Goal: Information Seeking & Learning: Learn about a topic

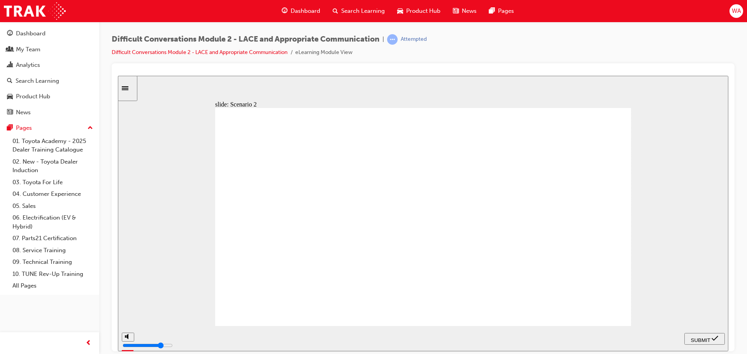
checkbox input "true"
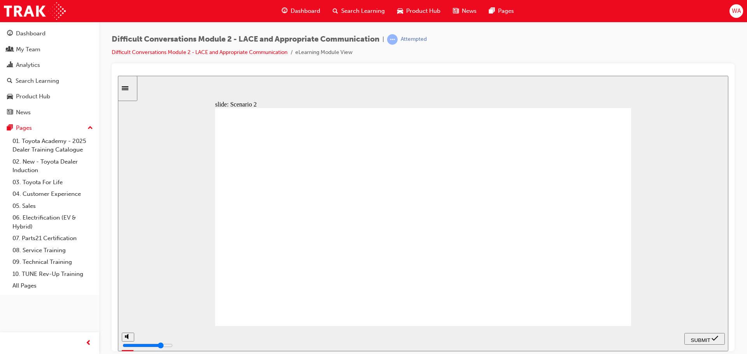
checkbox input "true"
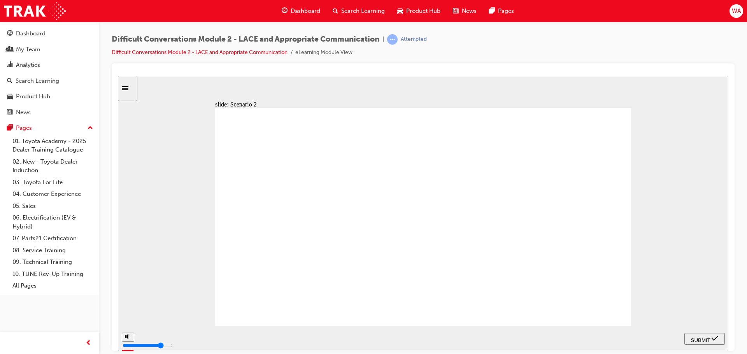
click at [714, 339] on icon "submit" at bounding box center [714, 338] width 7 height 5
checkbox input "true"
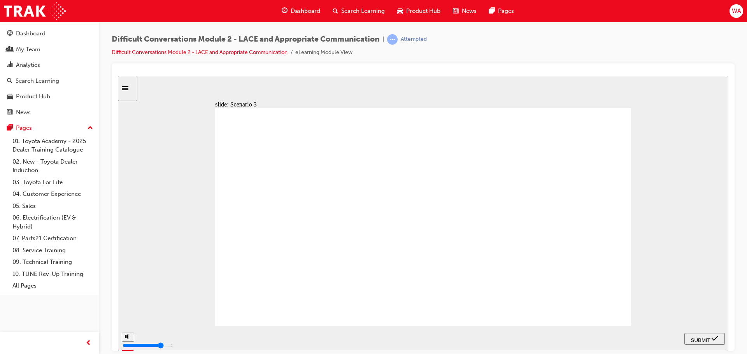
checkbox input "true"
click at [701, 337] on span "SUBMIT" at bounding box center [700, 340] width 19 height 6
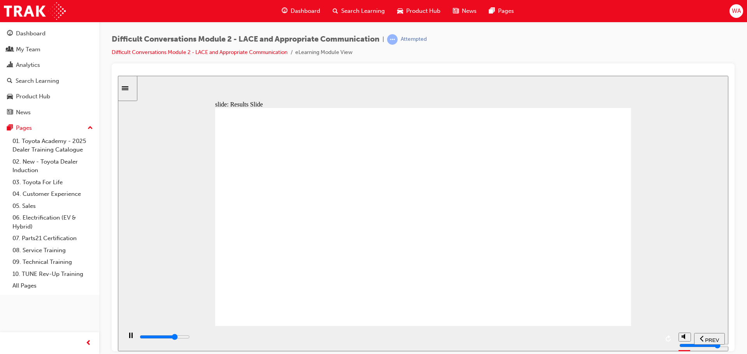
type input "2900"
click at [251, 51] on link "Difficult Conversations Module 2 - LACE and Appropriate Communication" at bounding box center [200, 52] width 176 height 7
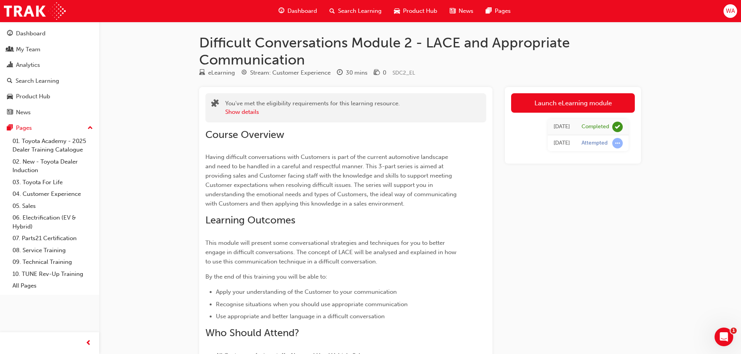
click at [354, 12] on span "Search Learning" at bounding box center [360, 11] width 44 height 9
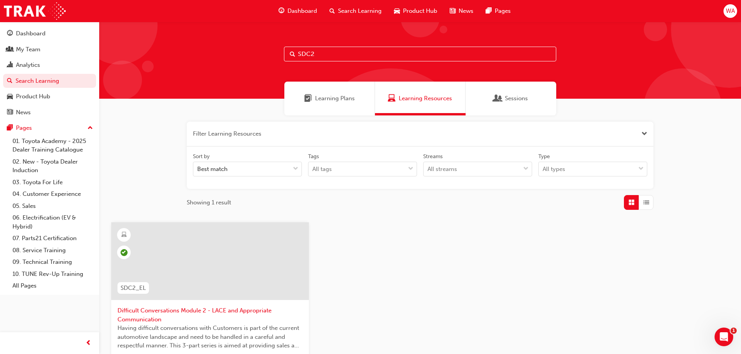
click at [362, 53] on input "SDC2" at bounding box center [420, 54] width 272 height 15
type input "SDC3"
click at [224, 305] on div at bounding box center [209, 268] width 185 height 78
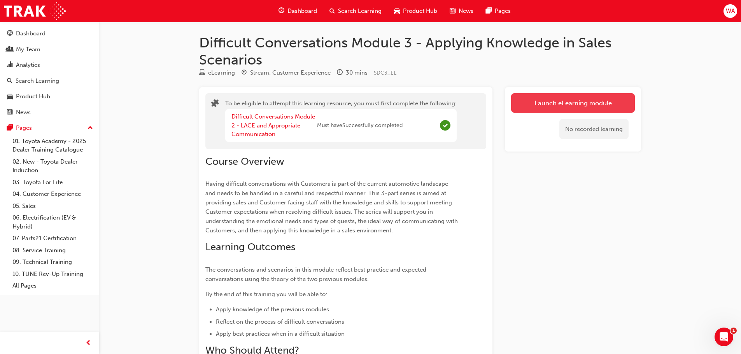
click at [568, 104] on button "Launch eLearning module" at bounding box center [573, 102] width 124 height 19
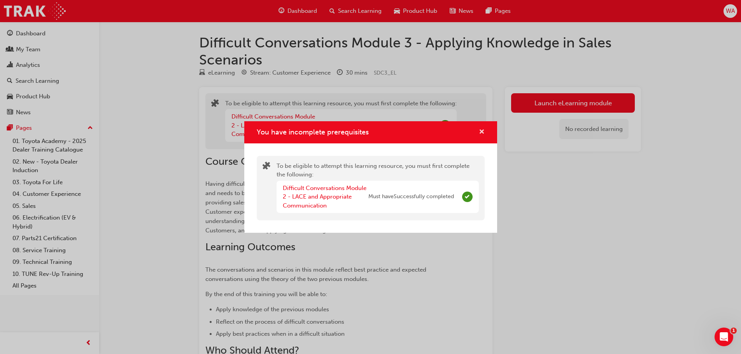
click at [483, 134] on span "cross-icon" at bounding box center [482, 132] width 6 height 7
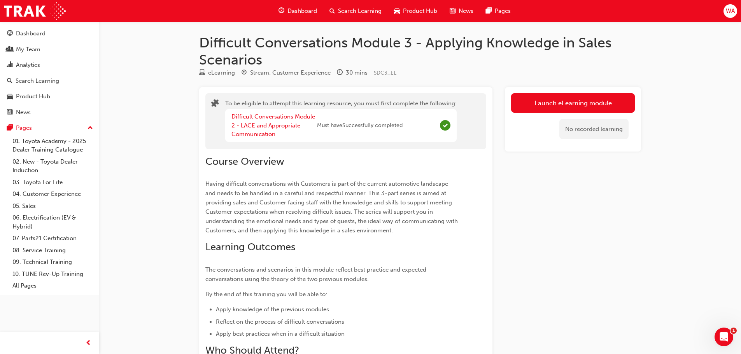
click at [358, 189] on p "Having difficult conversations with Customers is part of the current automotive…" at bounding box center [331, 207] width 253 height 56
click at [532, 103] on button "Launch eLearning module" at bounding box center [573, 102] width 124 height 19
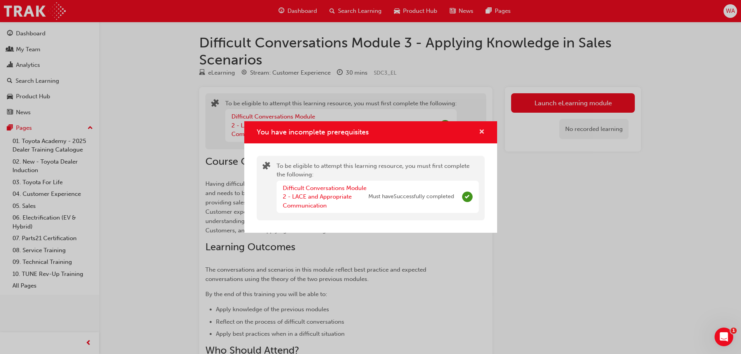
click at [482, 129] on span "cross-icon" at bounding box center [482, 132] width 6 height 7
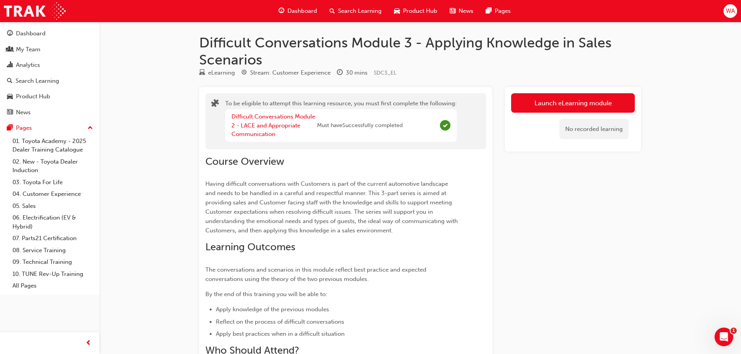
click at [306, 16] on div "Dashboard" at bounding box center [297, 11] width 51 height 16
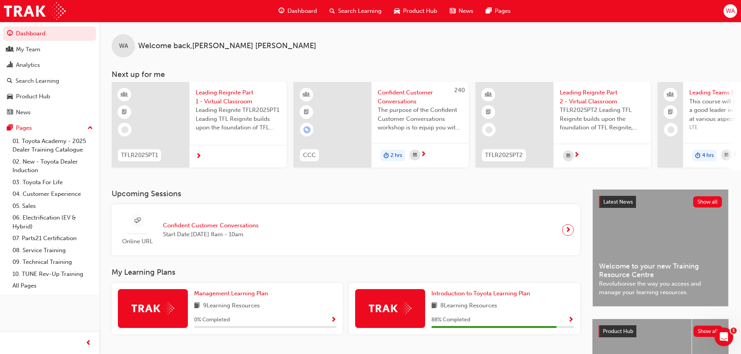
click at [347, 15] on span "Search Learning" at bounding box center [360, 11] width 44 height 9
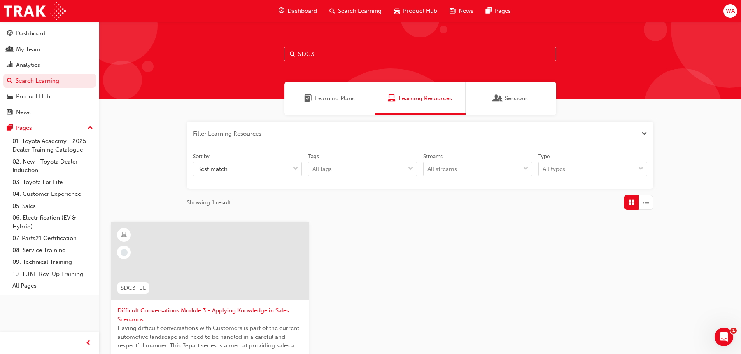
drag, startPoint x: 336, startPoint y: 55, endPoint x: 277, endPoint y: 50, distance: 58.5
click at [277, 50] on div "SDC3" at bounding box center [420, 60] width 642 height 77
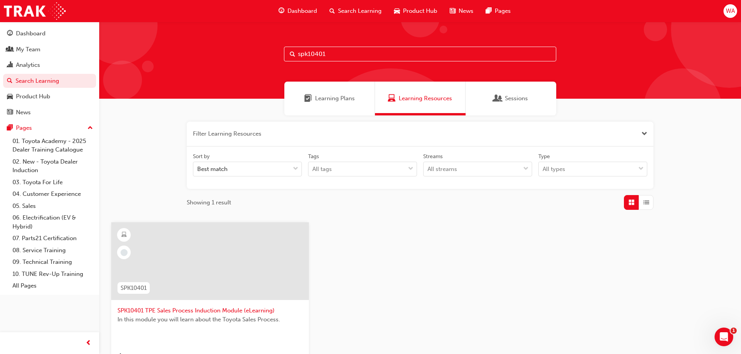
type input "spk10401"
click at [227, 278] on div at bounding box center [210, 261] width 198 height 78
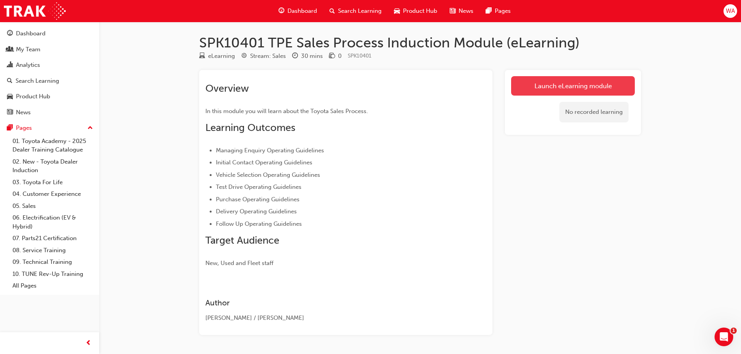
click at [528, 88] on link "Launch eLearning module" at bounding box center [573, 85] width 124 height 19
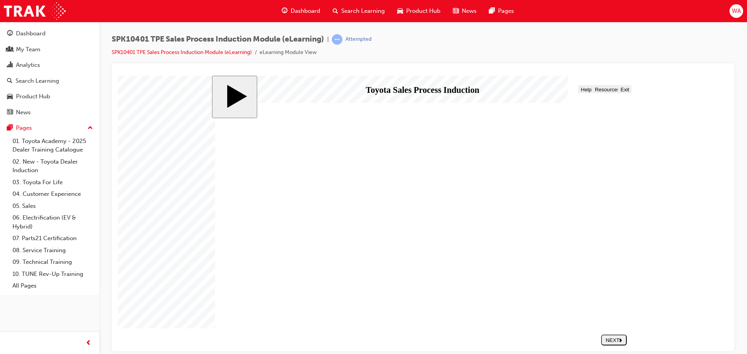
click at [617, 339] on div "NEXT" at bounding box center [613, 340] width 19 height 6
click at [607, 337] on div "NEXT" at bounding box center [613, 340] width 19 height 6
click at [612, 337] on div "NEXT" at bounding box center [613, 340] width 19 height 6
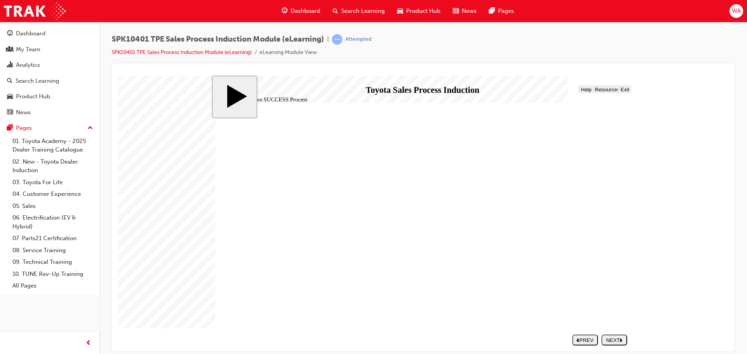
click at [614, 340] on div "NEXT" at bounding box center [613, 340] width 19 height 6
click at [610, 337] on div "NEXT" at bounding box center [613, 340] width 19 height 6
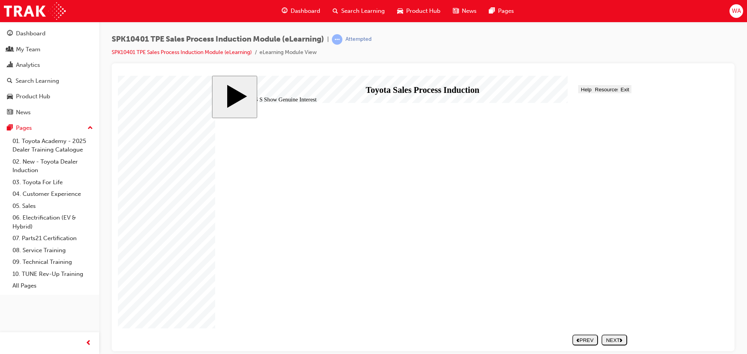
click at [613, 340] on div "NEXT" at bounding box center [613, 340] width 19 height 6
drag, startPoint x: 418, startPoint y: 163, endPoint x: 419, endPoint y: 175, distance: 12.2
click at [613, 339] on div "NEXT" at bounding box center [613, 340] width 19 height 6
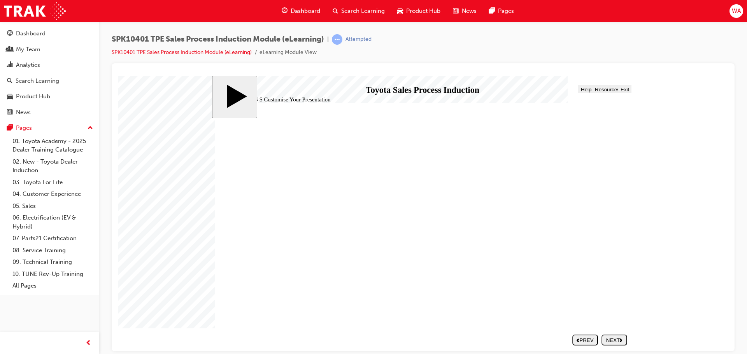
click at [617, 343] on button "NEXT" at bounding box center [614, 339] width 26 height 11
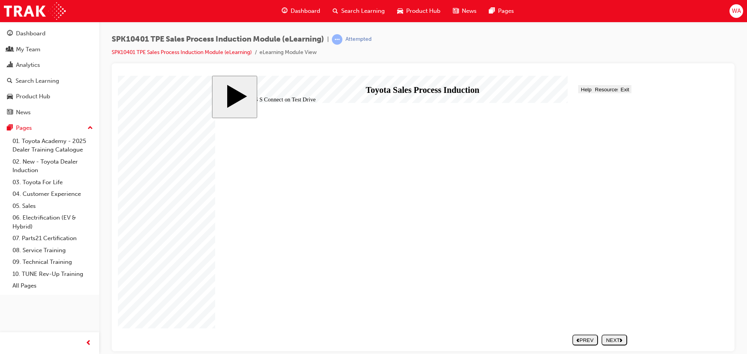
click at [619, 339] on div "NEXT" at bounding box center [613, 340] width 19 height 6
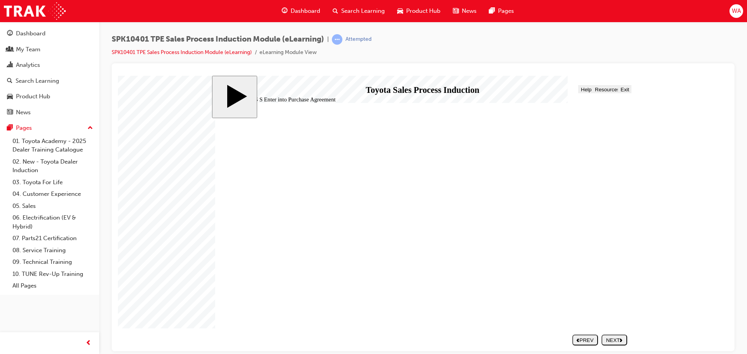
click at [616, 341] on div "NEXT" at bounding box center [613, 340] width 19 height 6
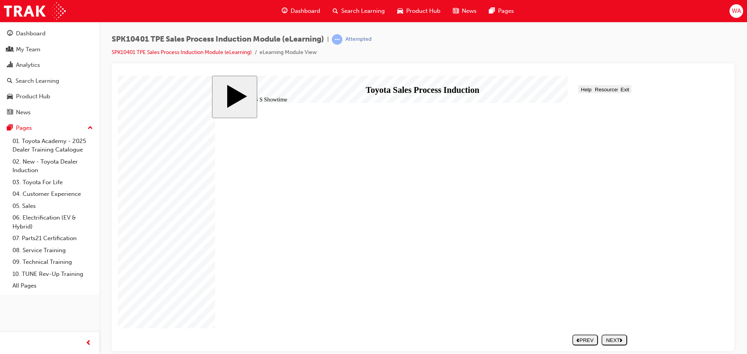
click at [611, 336] on button "NEXT" at bounding box center [614, 339] width 26 height 11
click at [617, 340] on div "NEXT" at bounding box center [613, 340] width 19 height 6
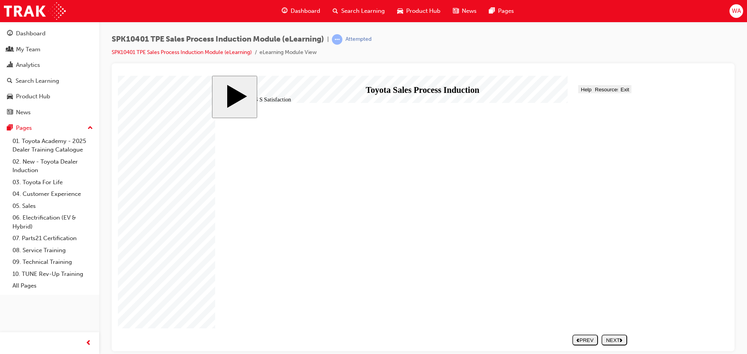
click at [615, 339] on div "NEXT" at bounding box center [613, 340] width 19 height 6
radio input "true"
click at [613, 337] on button "SUBMIT" at bounding box center [614, 339] width 26 height 11
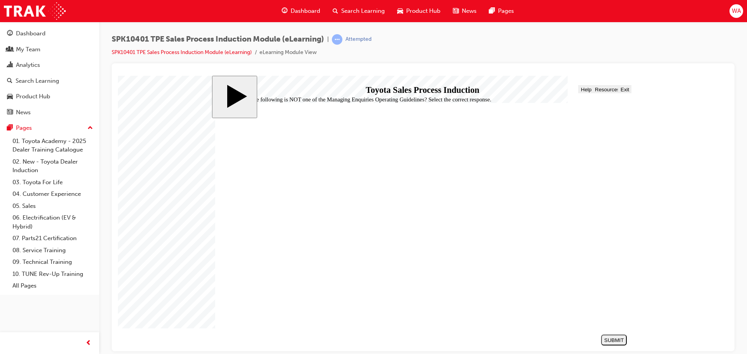
checkbox input "true"
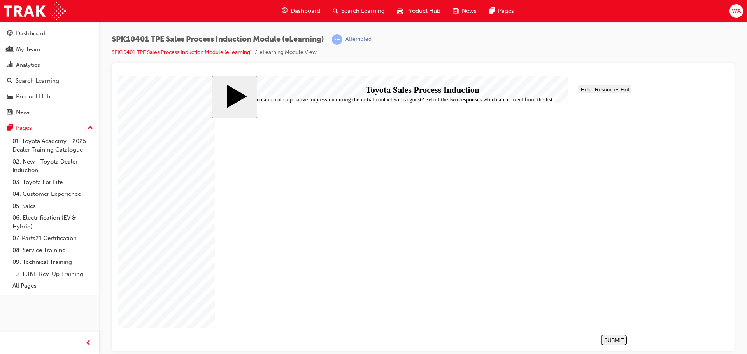
click at [612, 343] on div "SUBMIT" at bounding box center [613, 340] width 19 height 6
drag, startPoint x: 397, startPoint y: 238, endPoint x: 359, endPoint y: 192, distance: 60.0
drag, startPoint x: 399, startPoint y: 215, endPoint x: 371, endPoint y: 215, distance: 28.4
drag, startPoint x: 397, startPoint y: 235, endPoint x: 365, endPoint y: 234, distance: 31.5
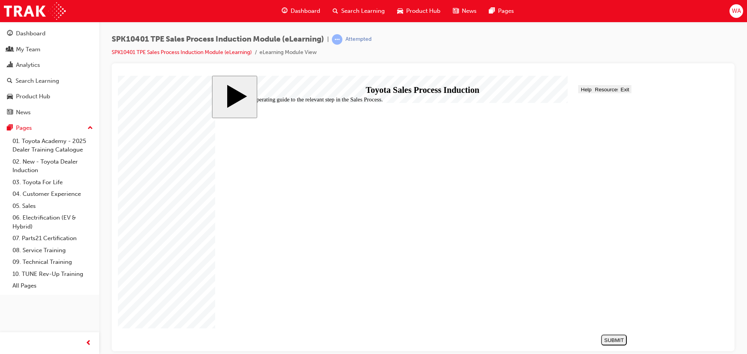
drag, startPoint x: 388, startPoint y: 251, endPoint x: 359, endPoint y: 254, distance: 29.6
click at [613, 341] on div "SUBMIT" at bounding box center [613, 340] width 19 height 6
drag, startPoint x: 393, startPoint y: 263, endPoint x: 382, endPoint y: 238, distance: 27.5
drag, startPoint x: 398, startPoint y: 255, endPoint x: 381, endPoint y: 257, distance: 16.8
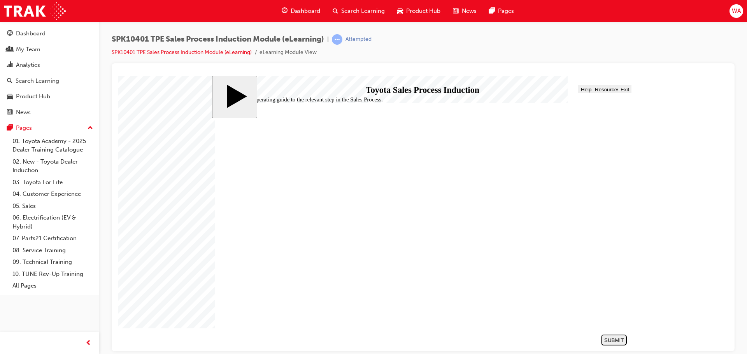
click at [615, 339] on div "SUBMIT" at bounding box center [613, 340] width 19 height 6
radio input "true"
click at [619, 340] on div "SUBMIT" at bounding box center [613, 340] width 19 height 6
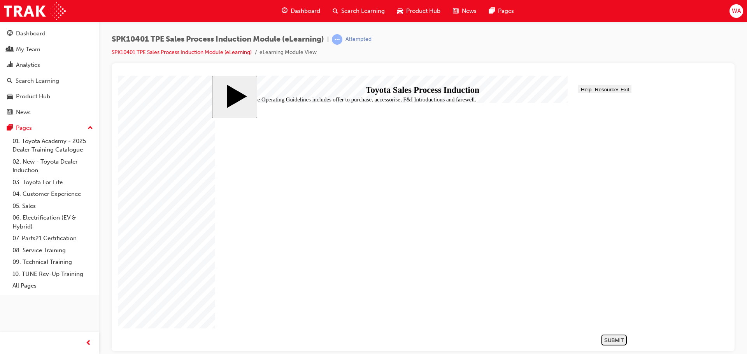
checkbox input "true"
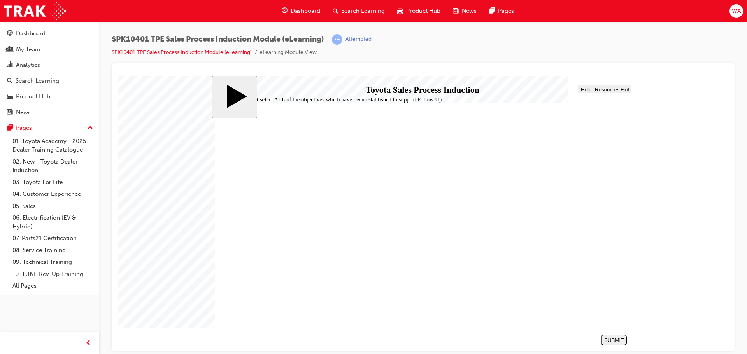
checkbox input "true"
click at [621, 343] on button "SUBMIT" at bounding box center [614, 339] width 26 height 11
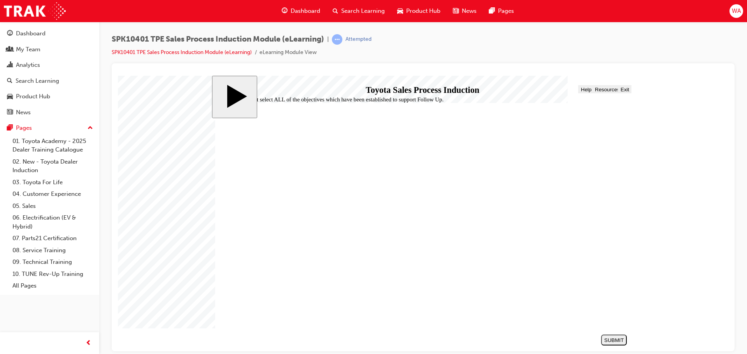
click at [610, 337] on div "NEXT" at bounding box center [613, 340] width 19 height 6
click at [615, 337] on button "NEXT" at bounding box center [614, 339] width 26 height 11
click at [721, 259] on body "slide: End Line 2 Congratulations! You have completed Toyota Sales Process Indu…" at bounding box center [423, 213] width 610 height 276
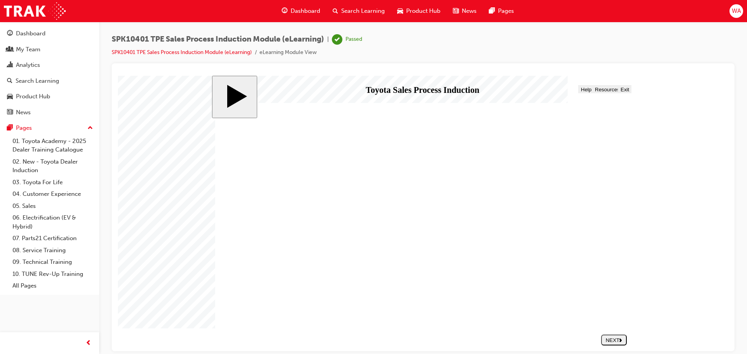
click at [339, 9] on div "Search Learning" at bounding box center [358, 11] width 65 height 16
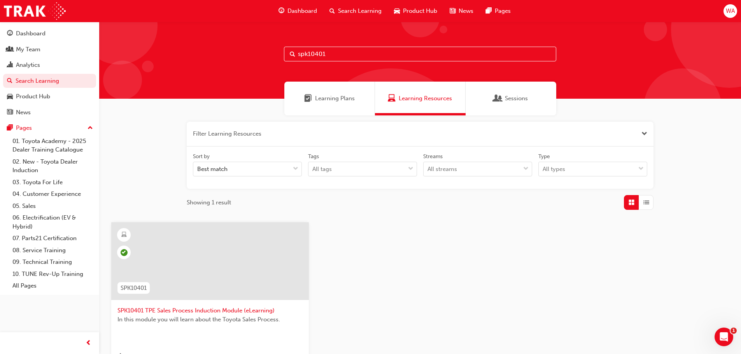
drag, startPoint x: 362, startPoint y: 53, endPoint x: 276, endPoint y: 48, distance: 86.1
click at [277, 50] on div "spk10401" at bounding box center [420, 60] width 642 height 77
drag, startPoint x: 355, startPoint y: 51, endPoint x: 311, endPoint y: 55, distance: 44.9
click at [310, 55] on input "spk22031" at bounding box center [420, 54] width 272 height 15
type input "spk9103"
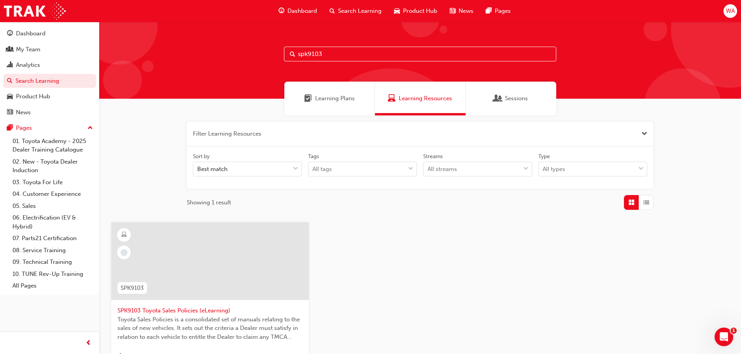
click at [198, 301] on div at bounding box center [209, 268] width 185 height 78
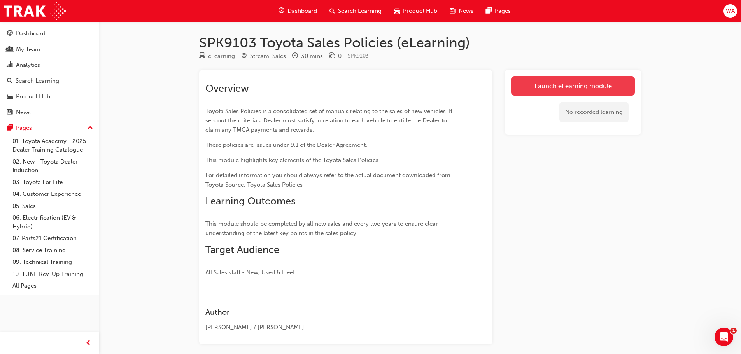
click at [552, 87] on link "Launch eLearning module" at bounding box center [573, 85] width 124 height 19
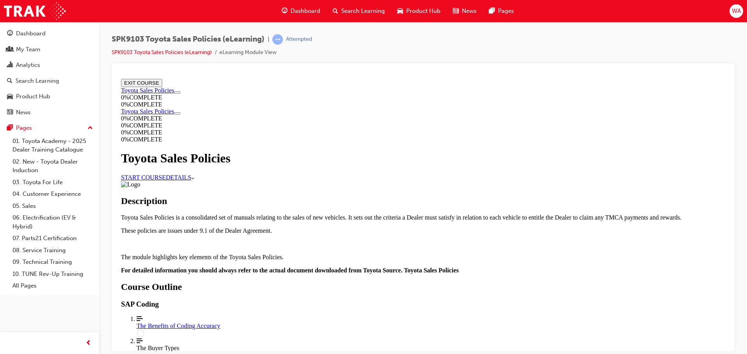
click at [166, 174] on link "START COURSE" at bounding box center [143, 177] width 45 height 7
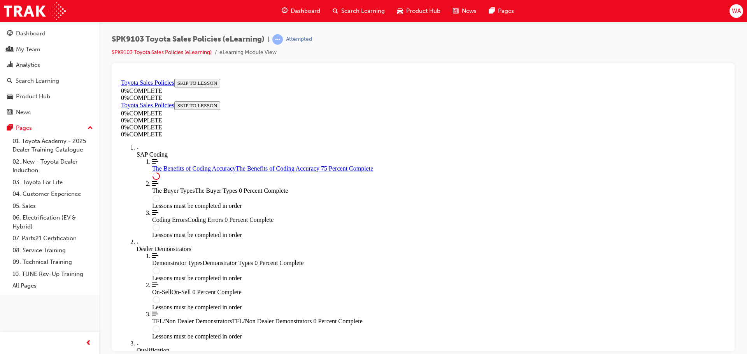
scroll to position [377, 0]
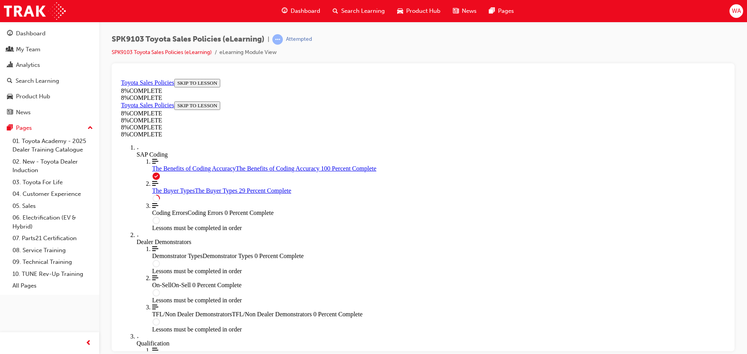
scroll to position [921, 0]
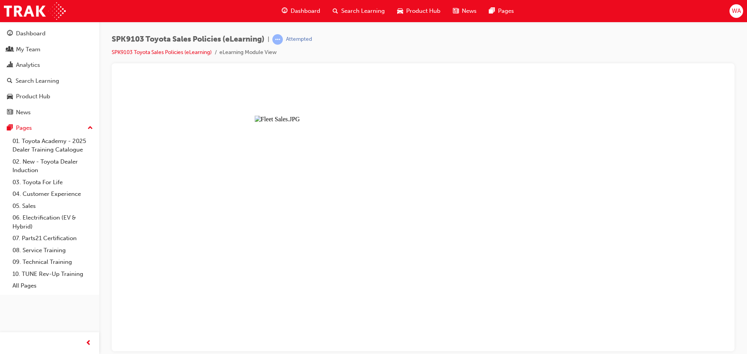
click at [441, 212] on button "Unzoom image" at bounding box center [423, 213] width 610 height 276
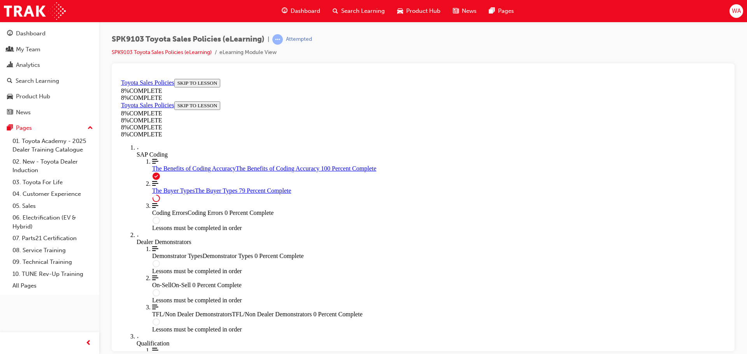
scroll to position [2787, 0]
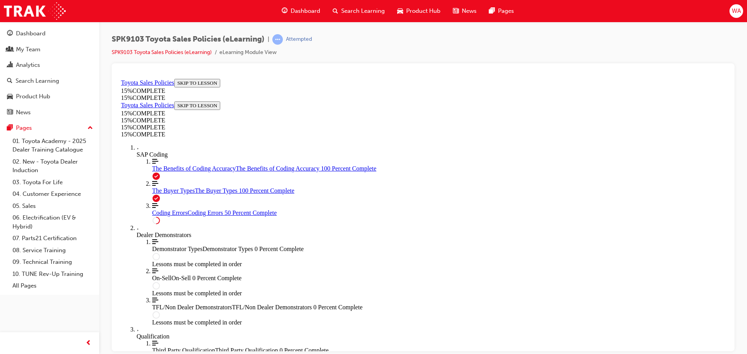
scroll to position [338, 0]
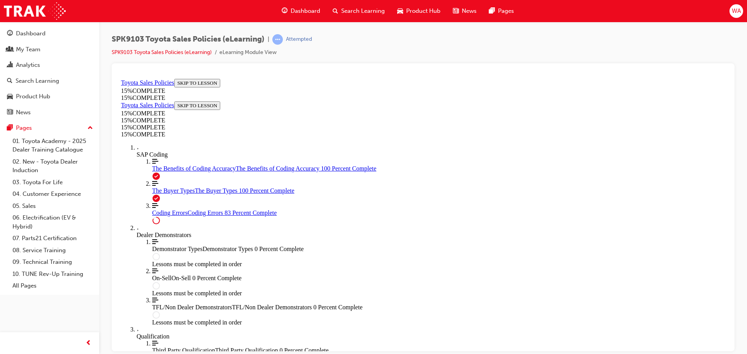
scroll to position [850, 0]
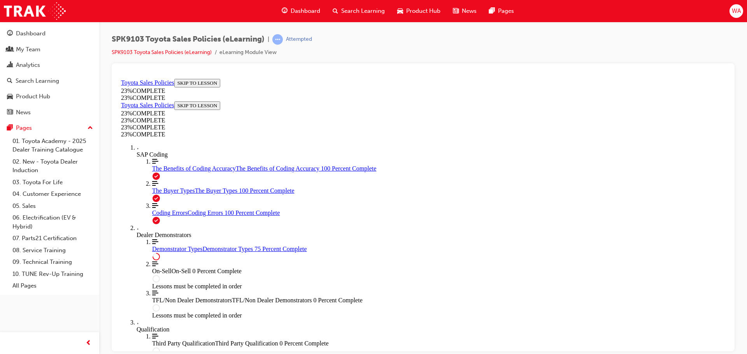
scroll to position [338, 0]
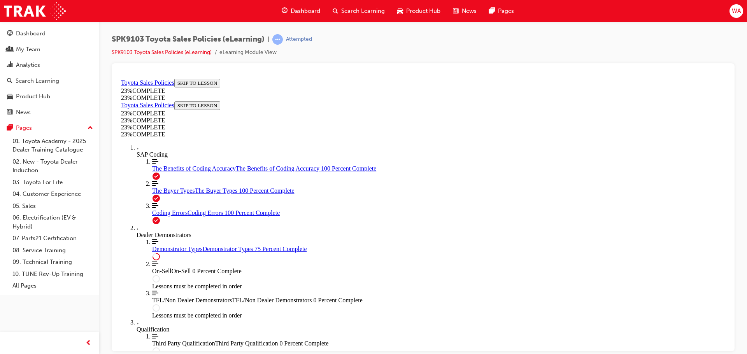
scroll to position [364, 0]
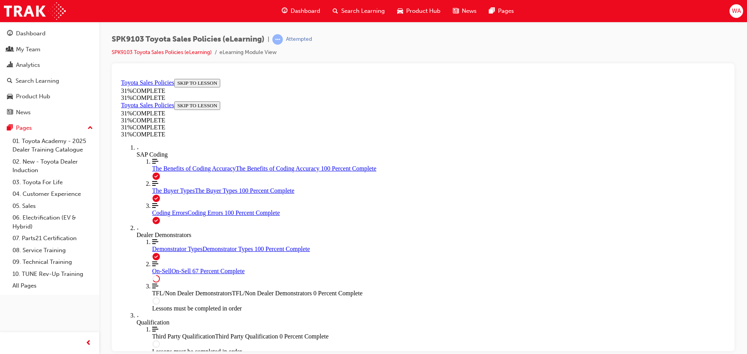
scroll to position [436, 0]
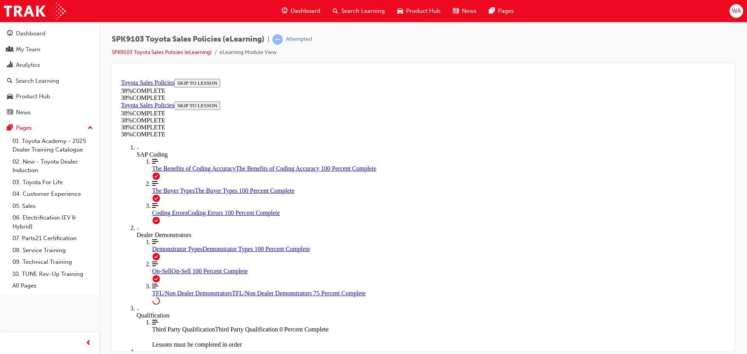
scroll to position [299, 0]
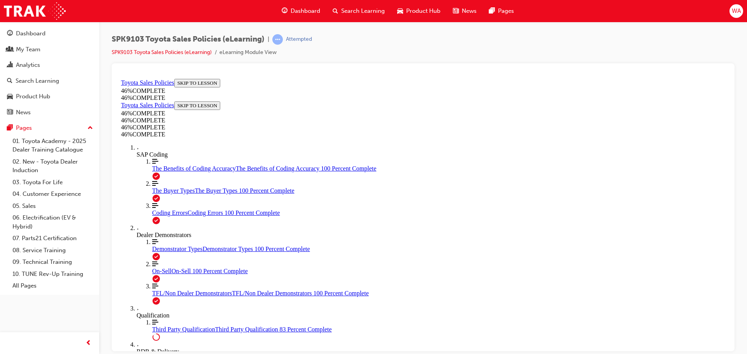
scroll to position [571, 0]
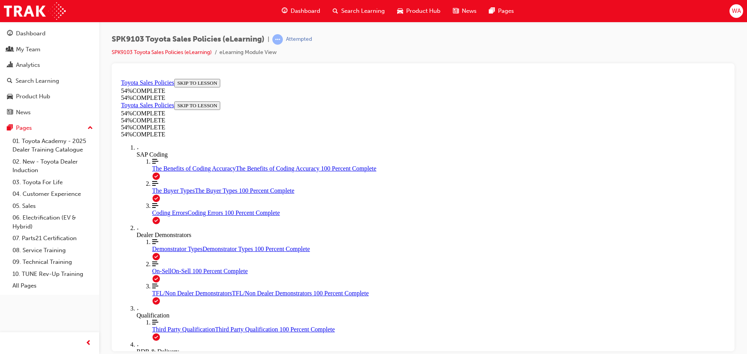
scroll to position [437, 0]
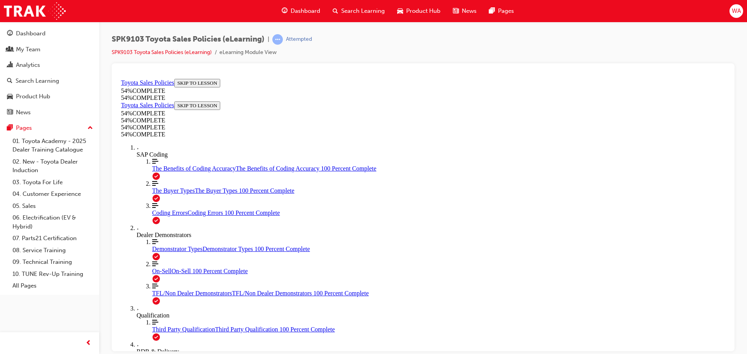
scroll to position [320, 0]
drag, startPoint x: 524, startPoint y: 281, endPoint x: 413, endPoint y: 294, distance: 111.9
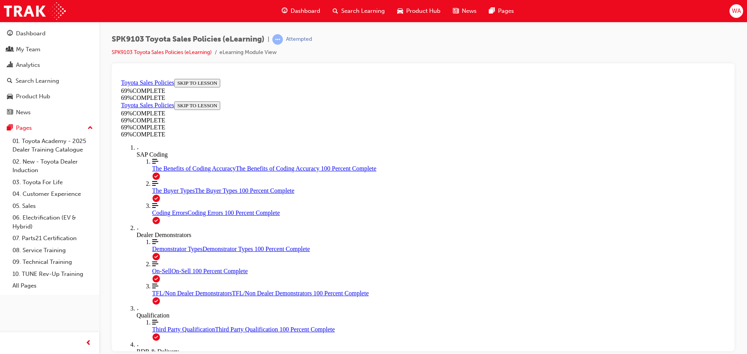
scroll to position [603, 0]
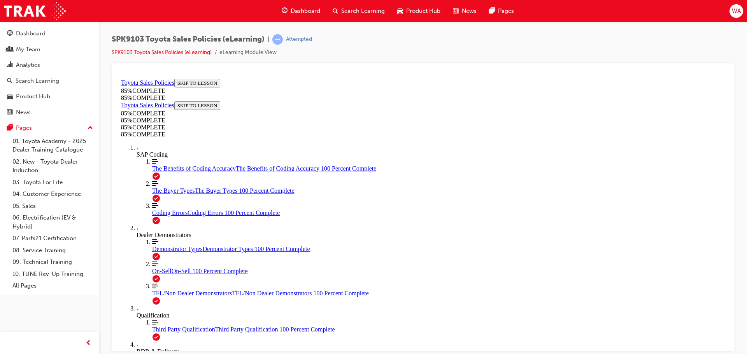
scroll to position [416, 0]
drag, startPoint x: 497, startPoint y: 173, endPoint x: 397, endPoint y: 276, distance: 143.8
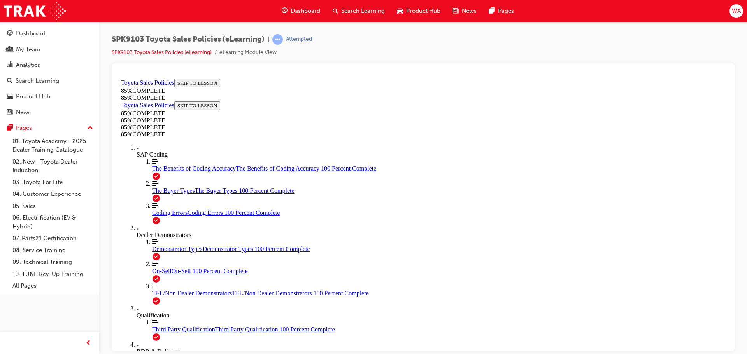
drag, startPoint x: 472, startPoint y: 212, endPoint x: 370, endPoint y: 332, distance: 157.3
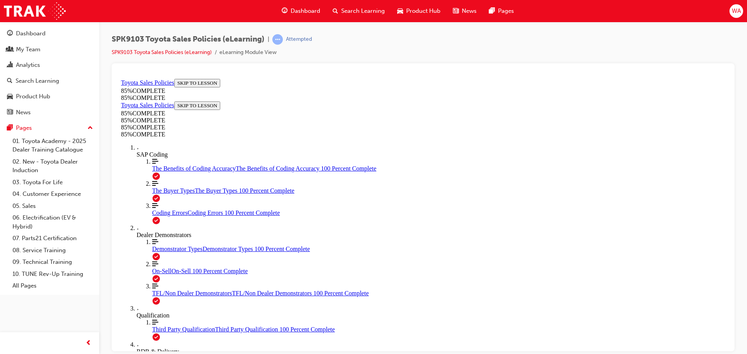
drag, startPoint x: 499, startPoint y: 158, endPoint x: 374, endPoint y: 279, distance: 174.1
drag, startPoint x: 520, startPoint y: 145, endPoint x: 399, endPoint y: 263, distance: 168.5
drag, startPoint x: 495, startPoint y: 144, endPoint x: 603, endPoint y: 251, distance: 151.8
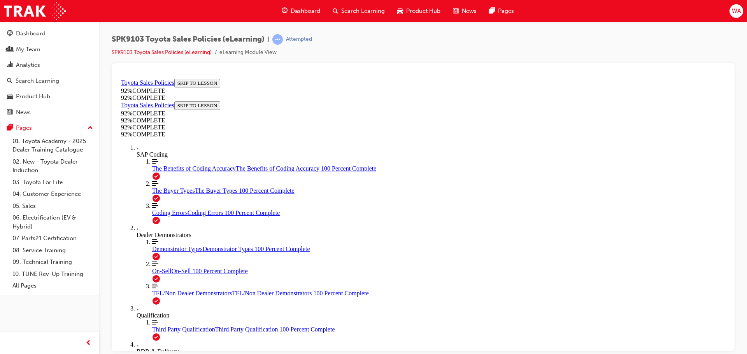
scroll to position [67, 0]
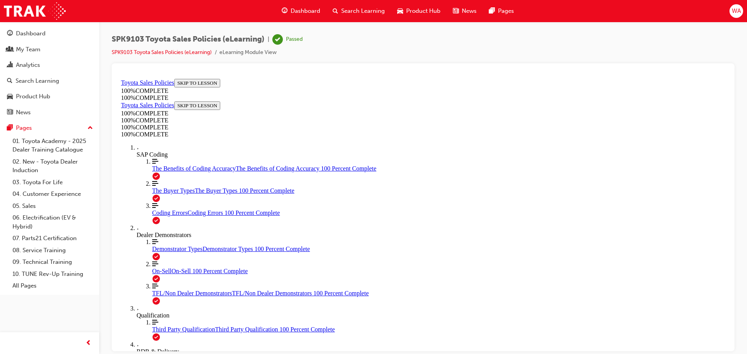
scroll to position [126, 0]
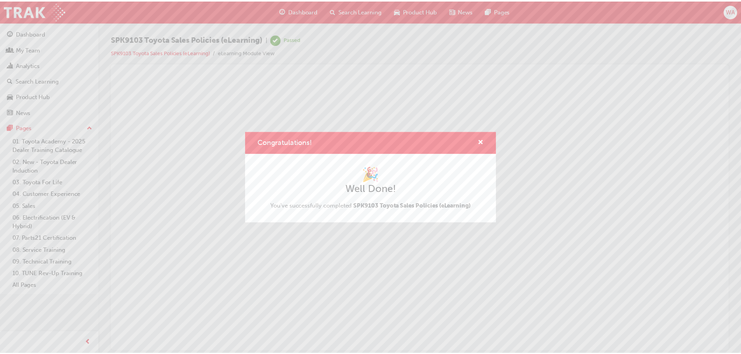
scroll to position [0, 0]
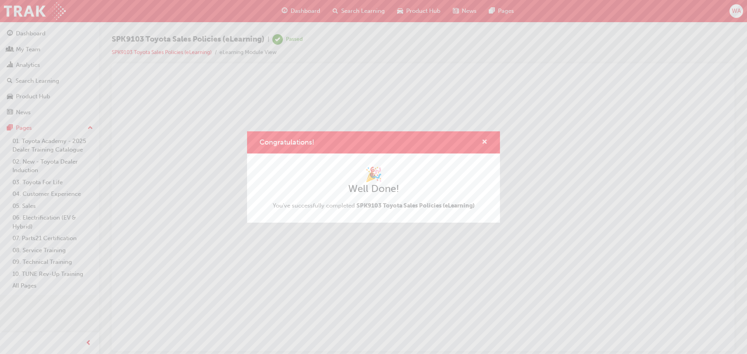
click at [483, 139] on span "cross-icon" at bounding box center [484, 142] width 6 height 7
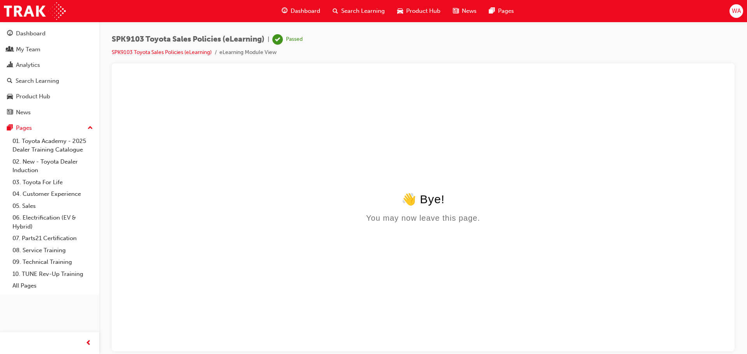
click at [350, 8] on span "Search Learning" at bounding box center [363, 11] width 44 height 9
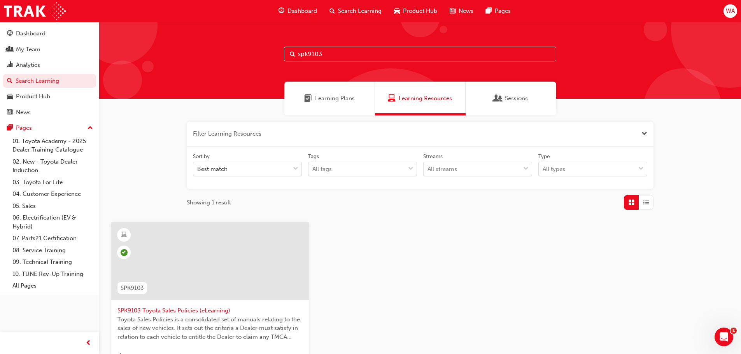
drag, startPoint x: 428, startPoint y: 57, endPoint x: 308, endPoint y: 56, distance: 120.5
click at [308, 56] on input "spk9103" at bounding box center [420, 54] width 272 height 15
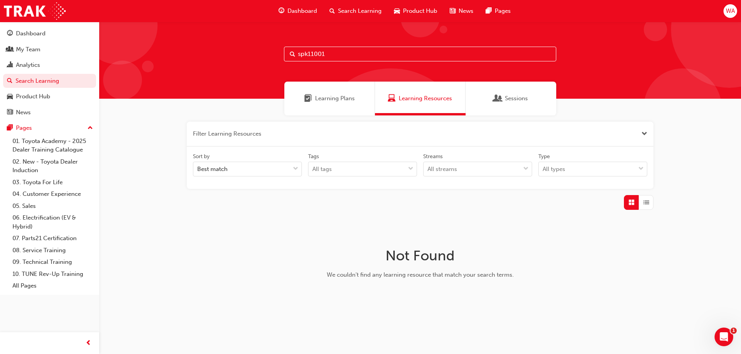
drag, startPoint x: 342, startPoint y: 54, endPoint x: 224, endPoint y: 58, distance: 118.3
click at [224, 58] on div "spk11001" at bounding box center [420, 60] width 642 height 77
type input "toyota access"
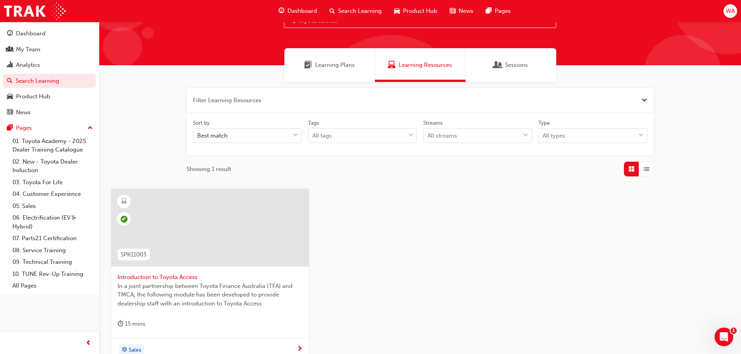
scroll to position [78, 0]
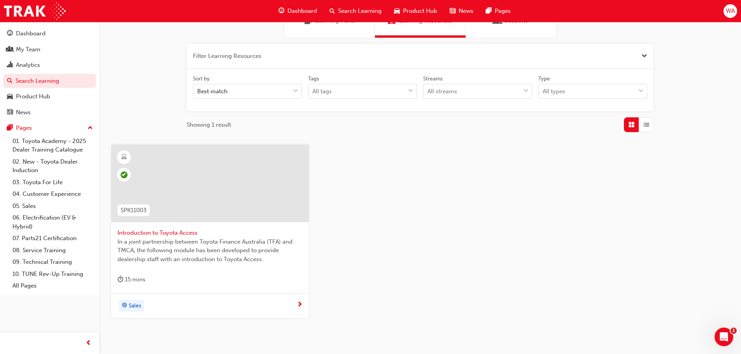
click at [167, 220] on div at bounding box center [210, 184] width 198 height 78
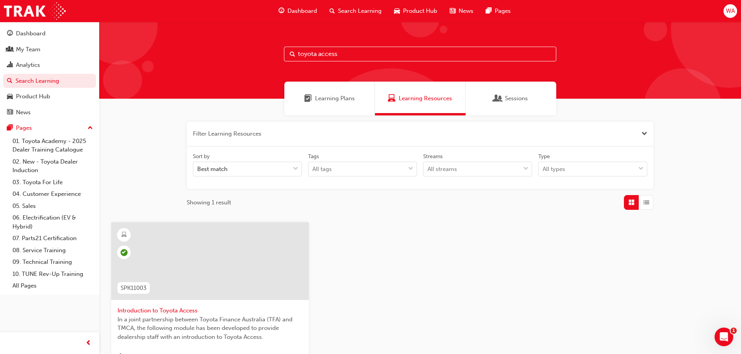
drag, startPoint x: 343, startPoint y: 55, endPoint x: 250, endPoint y: 54, distance: 93.3
click at [250, 54] on div "toyota access" at bounding box center [420, 60] width 642 height 77
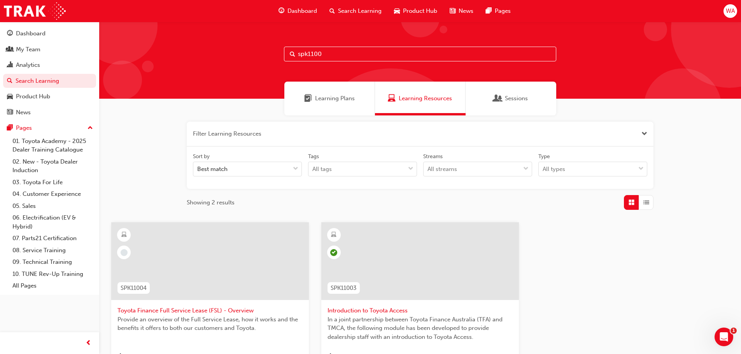
drag, startPoint x: 308, startPoint y: 53, endPoint x: 386, endPoint y: 59, distance: 77.7
click at [381, 58] on input "spk1100" at bounding box center [420, 54] width 272 height 15
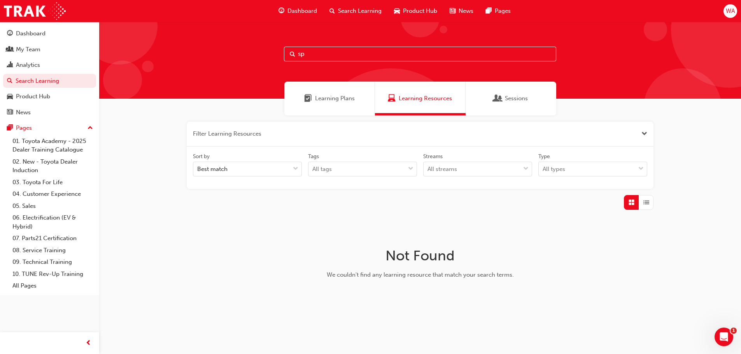
type input "s"
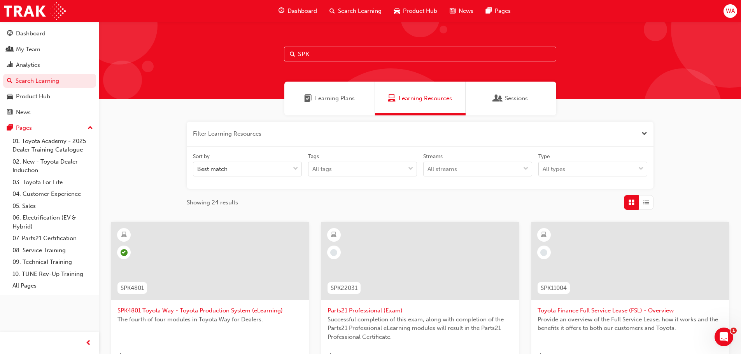
drag, startPoint x: 319, startPoint y: 50, endPoint x: 261, endPoint y: 52, distance: 58.4
click at [261, 52] on div "SPK" at bounding box center [420, 60] width 642 height 77
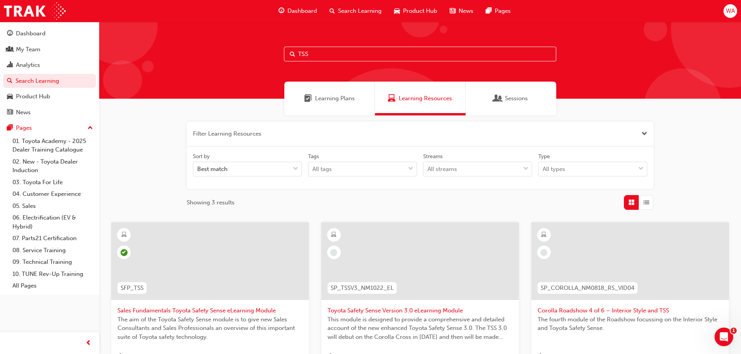
drag, startPoint x: 346, startPoint y: 51, endPoint x: 254, endPoint y: 48, distance: 93.0
click at [254, 48] on div "TSS" at bounding box center [420, 60] width 642 height 77
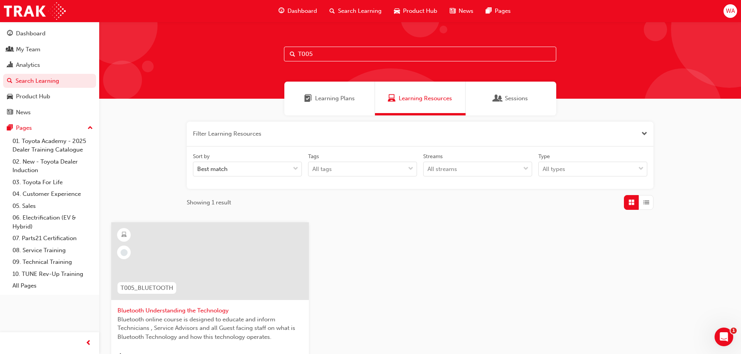
drag, startPoint x: 386, startPoint y: 58, endPoint x: 208, endPoint y: 39, distance: 178.2
click at [208, 39] on div "T005" at bounding box center [420, 60] width 642 height 77
drag, startPoint x: 372, startPoint y: 53, endPoint x: 238, endPoint y: 51, distance: 134.2
click at [238, 51] on div "SPK9102" at bounding box center [420, 60] width 642 height 77
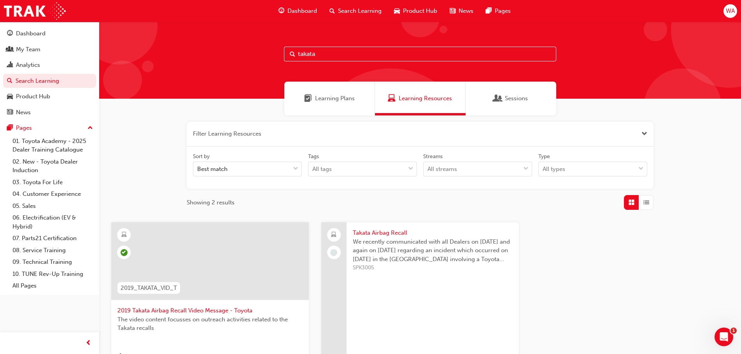
drag, startPoint x: 345, startPoint y: 53, endPoint x: 270, endPoint y: 49, distance: 75.1
click at [270, 49] on div "takata" at bounding box center [420, 60] width 642 height 77
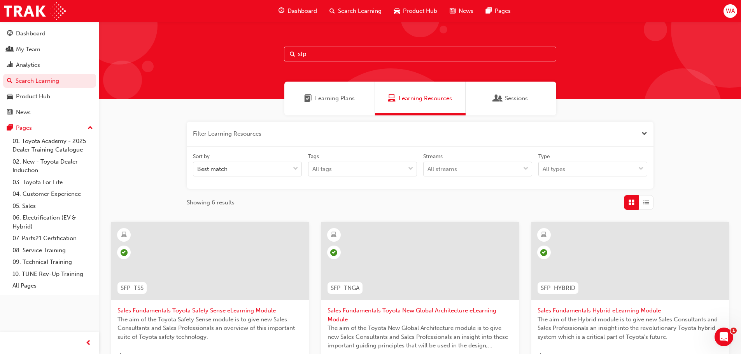
drag, startPoint x: 390, startPoint y: 58, endPoint x: 276, endPoint y: 58, distance: 113.5
click at [277, 58] on div "sfp" at bounding box center [420, 60] width 642 height 77
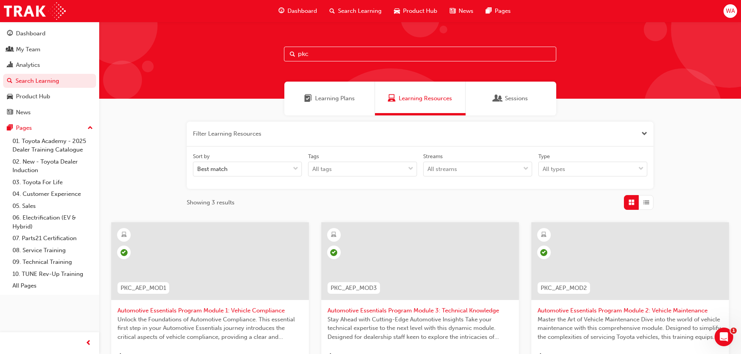
drag, startPoint x: 400, startPoint y: 55, endPoint x: 199, endPoint y: 60, distance: 201.1
click at [199, 60] on div "pkc" at bounding box center [420, 60] width 642 height 77
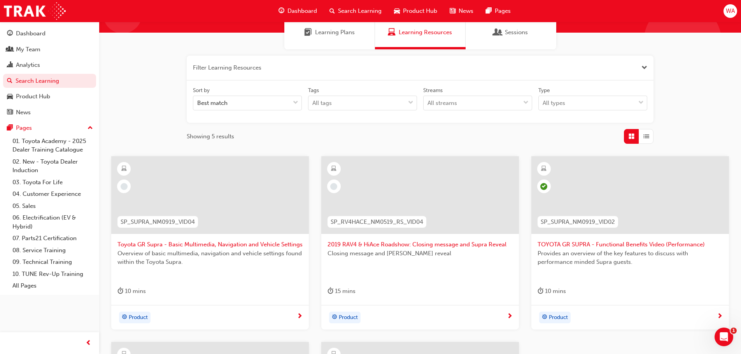
scroll to position [30, 0]
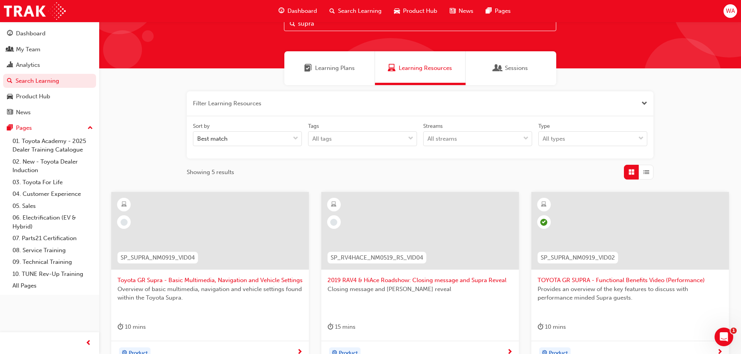
drag, startPoint x: 349, startPoint y: 26, endPoint x: 209, endPoint y: 28, distance: 140.4
click at [209, 28] on div "supra" at bounding box center [420, 29] width 642 height 77
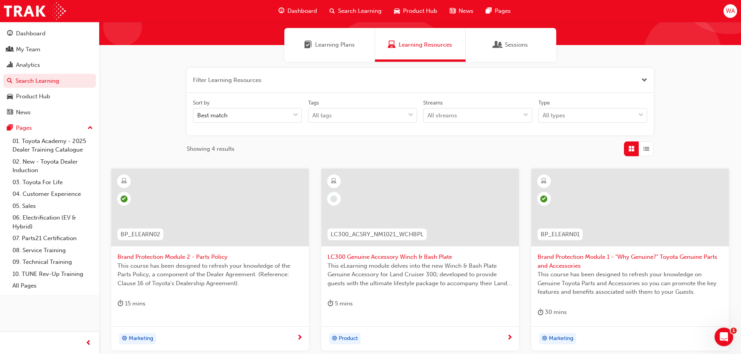
scroll to position [0, 0]
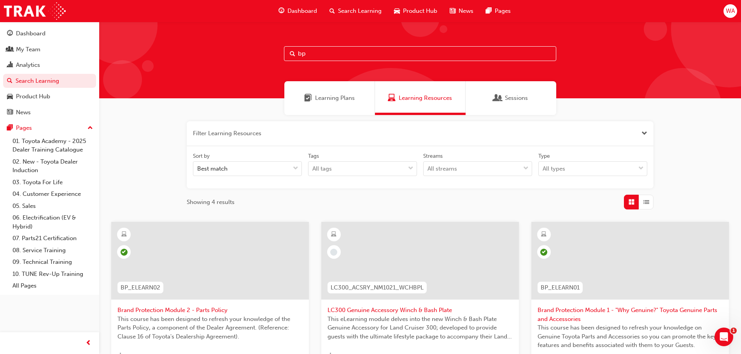
drag, startPoint x: 309, startPoint y: 53, endPoint x: 259, endPoint y: 44, distance: 51.7
click at [259, 44] on div "bp" at bounding box center [420, 59] width 642 height 77
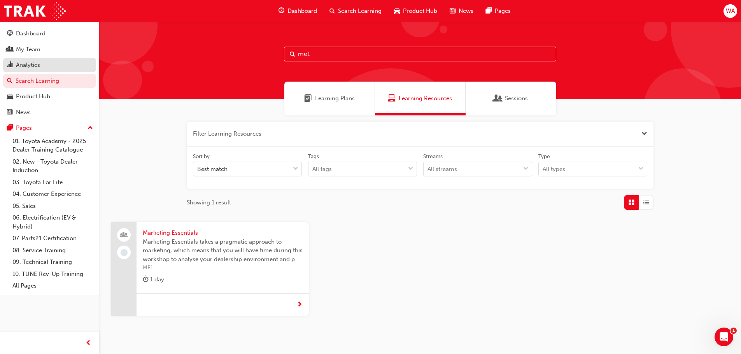
type input "me1"
